Goal: Information Seeking & Learning: Find specific fact

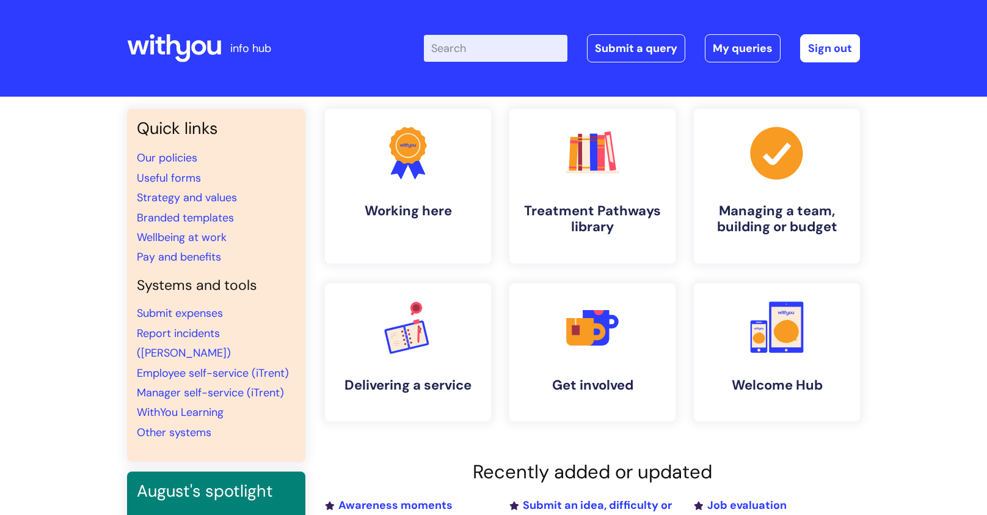
click at [488, 45] on input "Enter your search term here..." at bounding box center [496, 48] width 144 height 27
type input "pay"
click button "Search" at bounding box center [0, 0] width 0 height 0
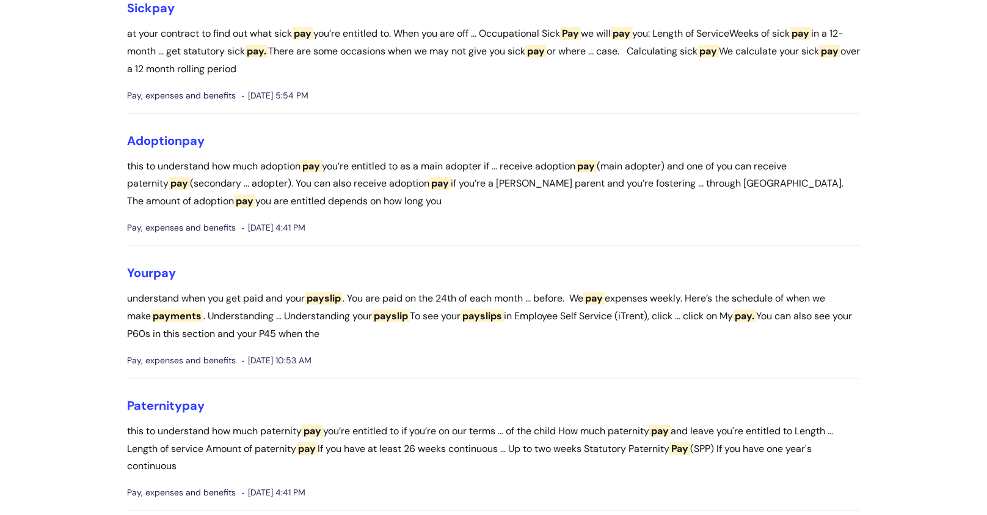
scroll to position [655, 0]
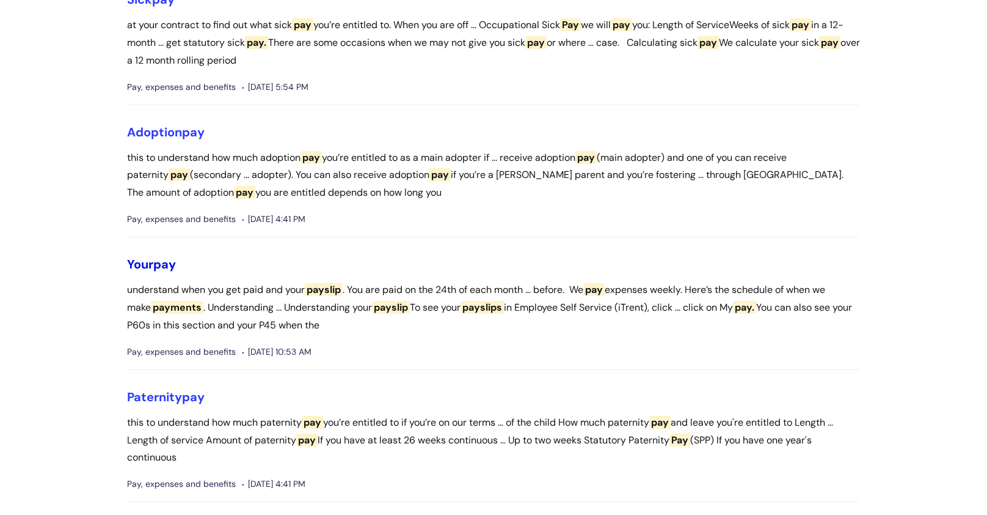
click at [163, 272] on span "pay" at bounding box center [164, 264] width 23 height 16
